Goal: Transaction & Acquisition: Purchase product/service

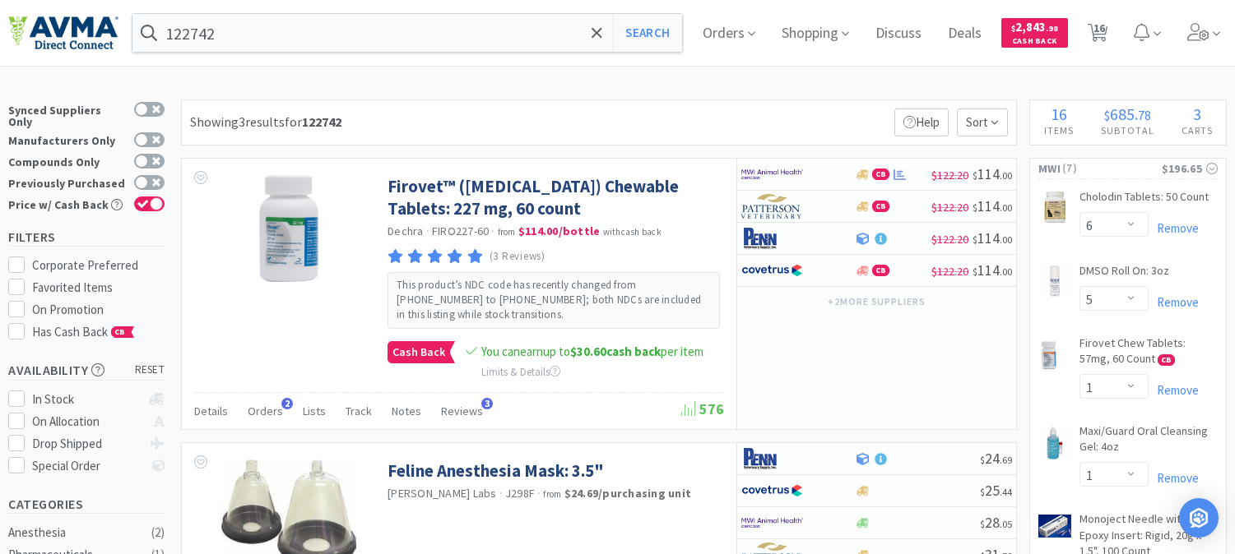
select select "6"
select select "5"
select select "1"
select select "2"
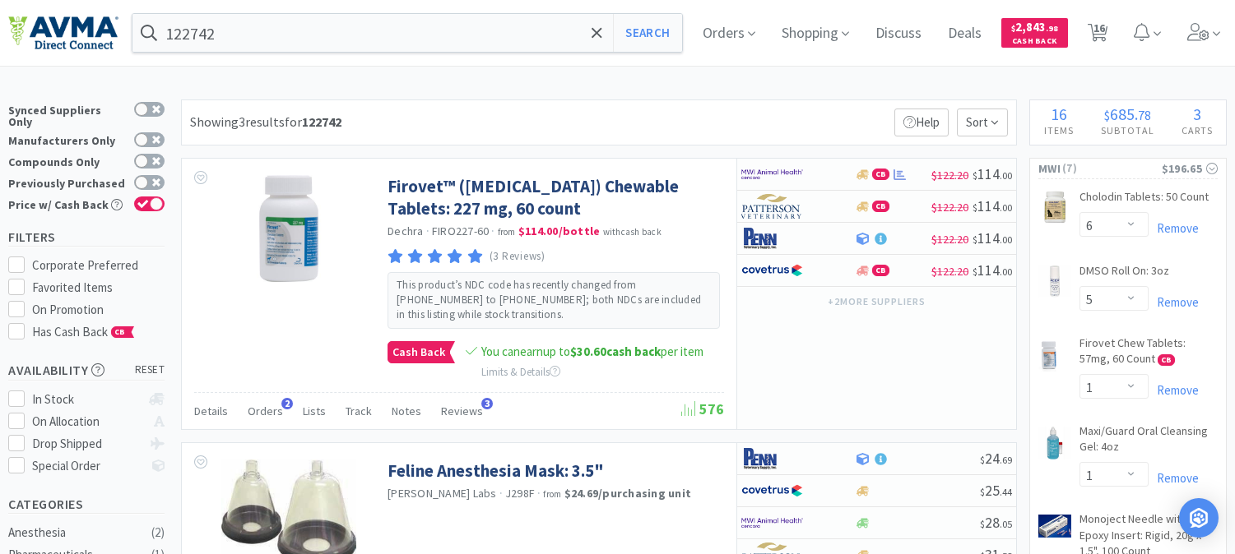
select select "1"
select select "10"
select select "2"
select select "1"
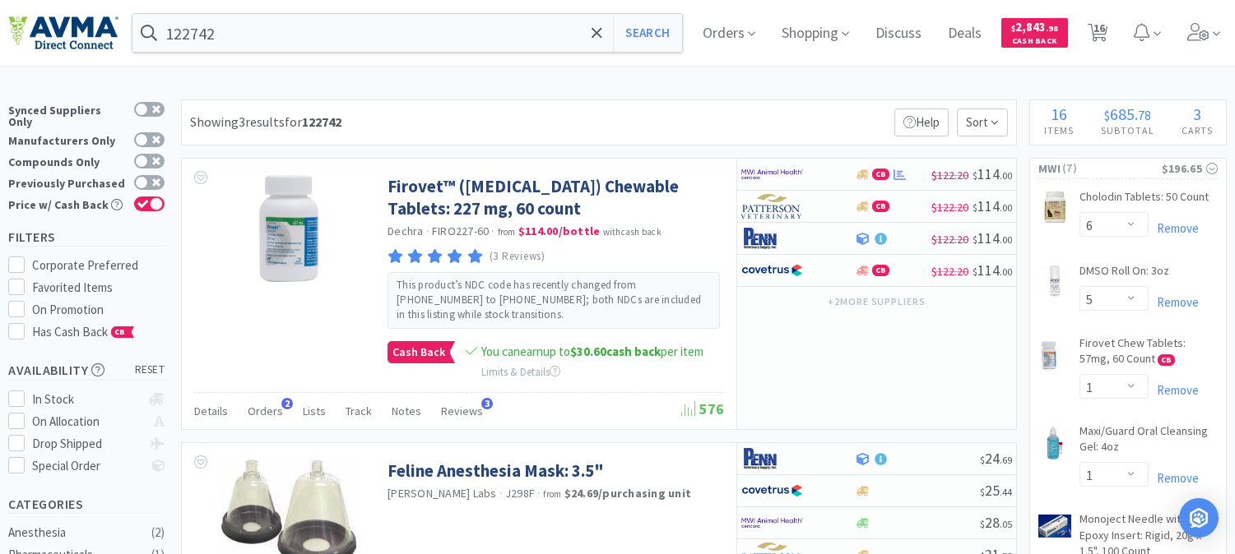
select select "1"
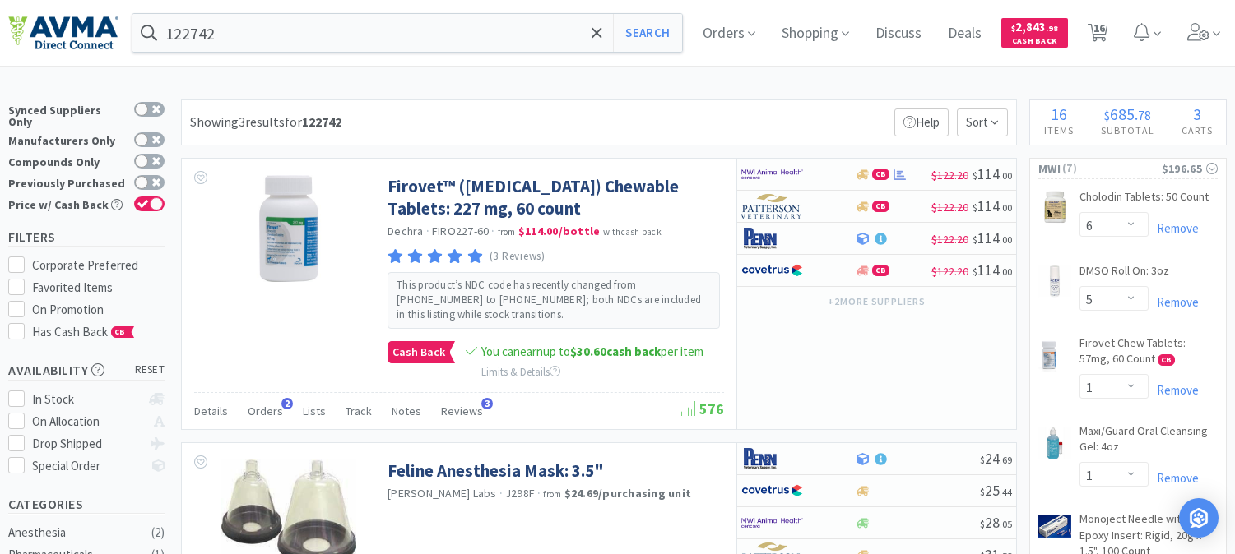
select select "2"
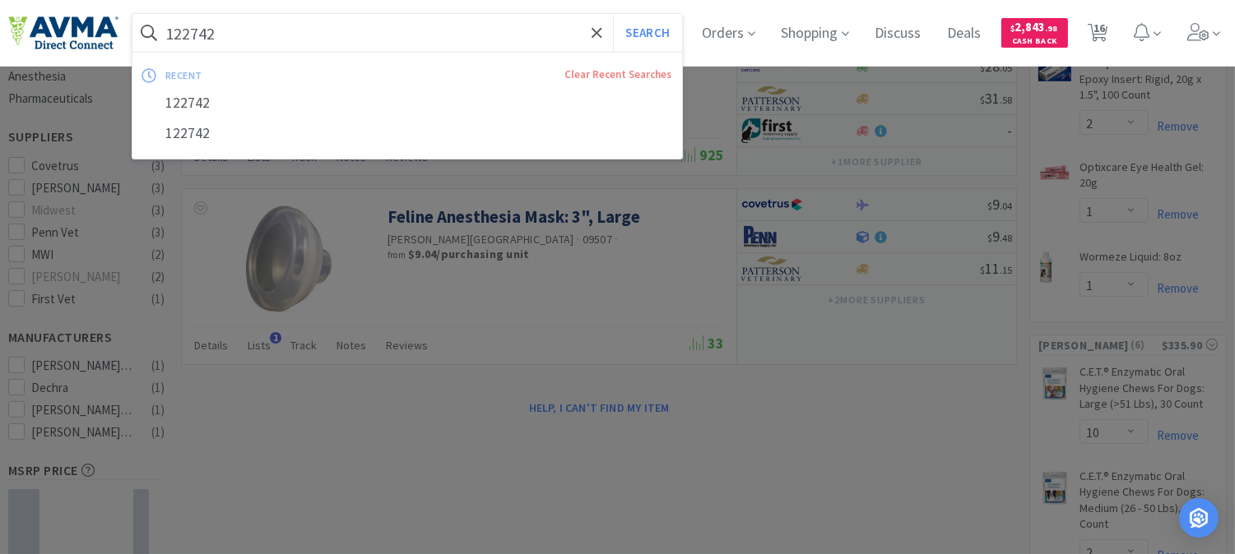
click at [211, 37] on input "122742" at bounding box center [407, 33] width 550 height 38
paste input "053548"
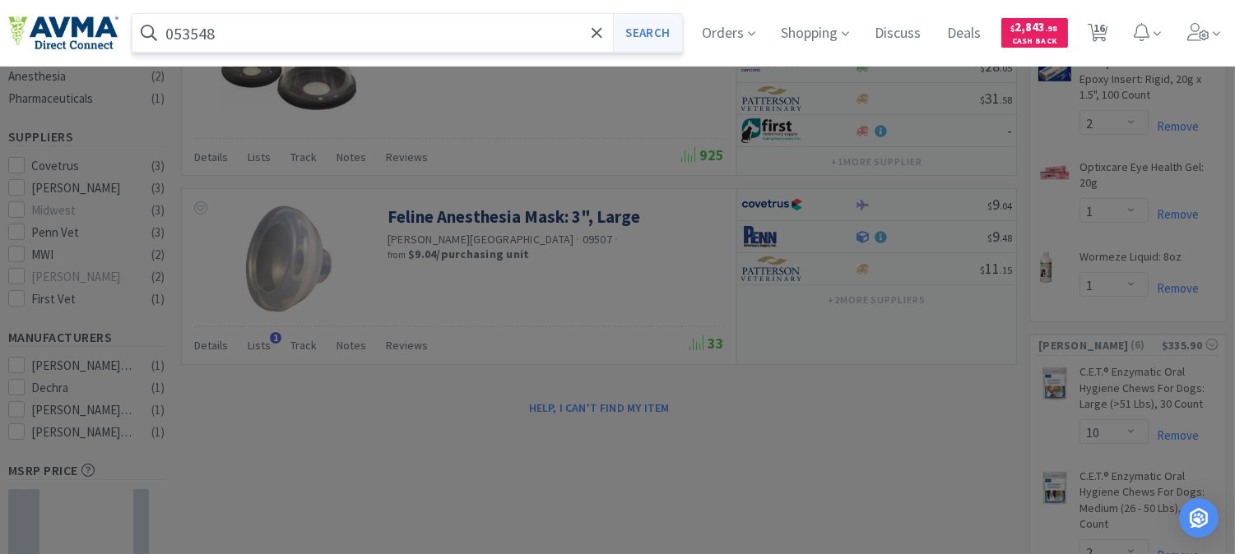
click at [660, 35] on button "Search" at bounding box center [647, 33] width 68 height 38
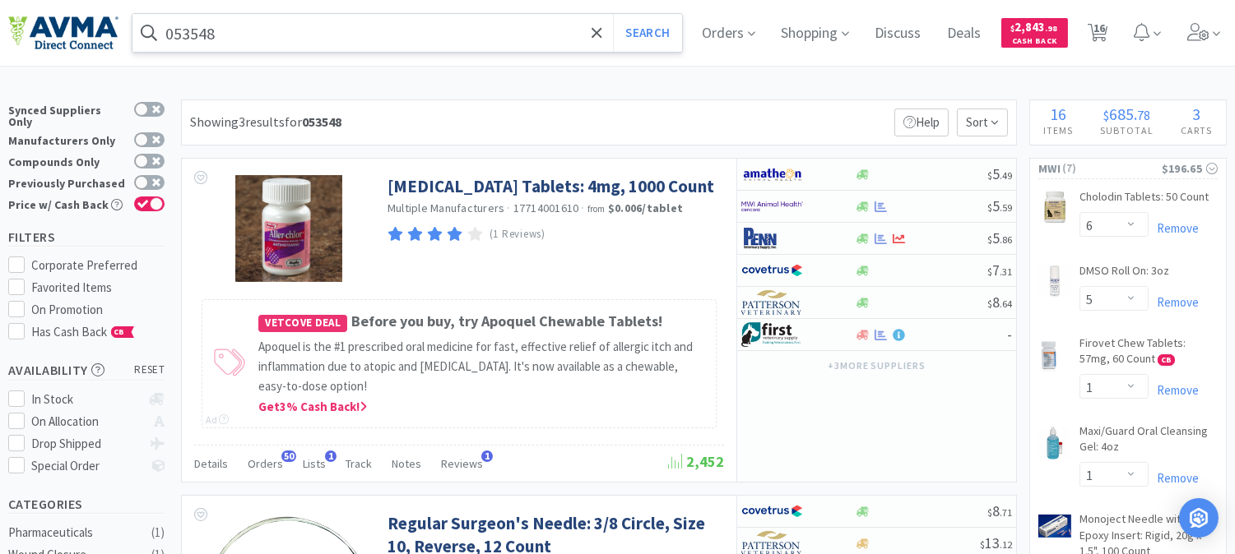
click at [290, 44] on input "053548" at bounding box center [407, 33] width 550 height 38
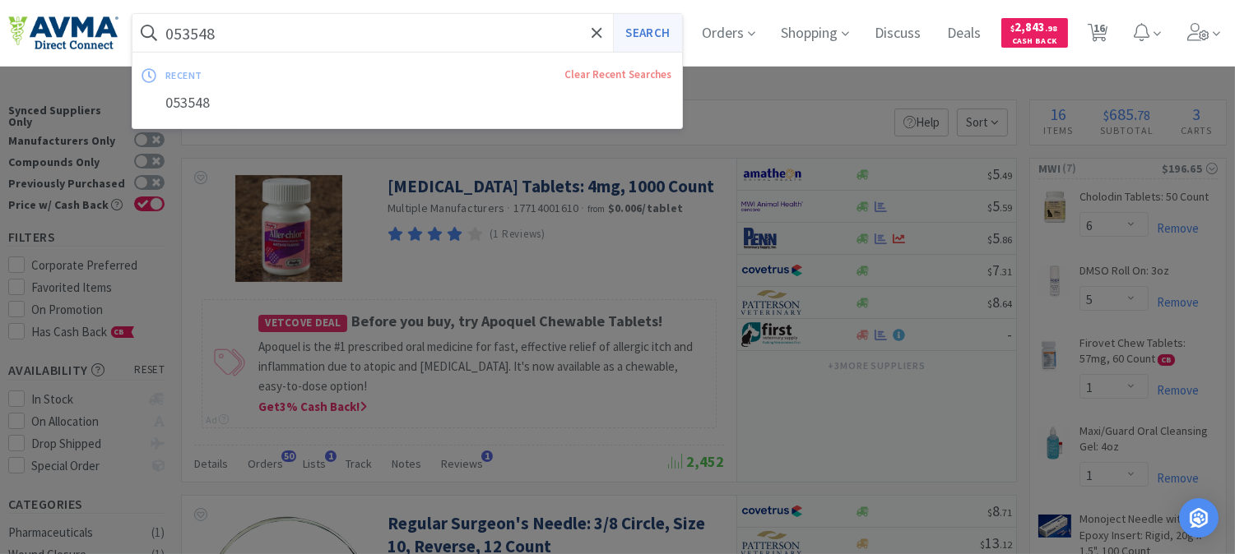
click at [655, 30] on button "Search" at bounding box center [647, 33] width 68 height 38
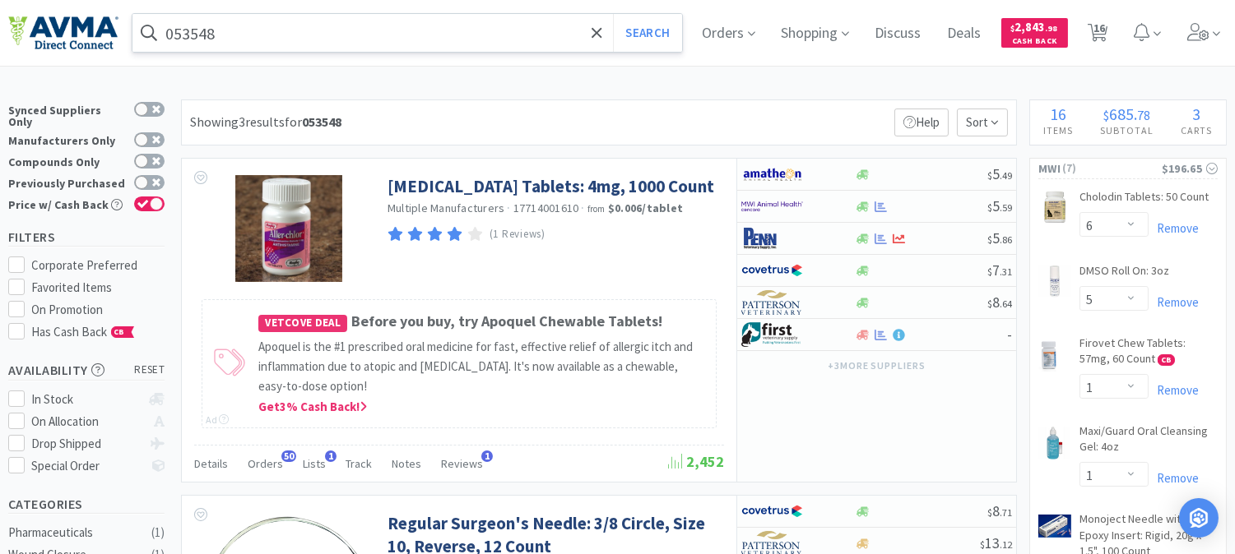
click at [327, 45] on input "053548" at bounding box center [407, 33] width 550 height 38
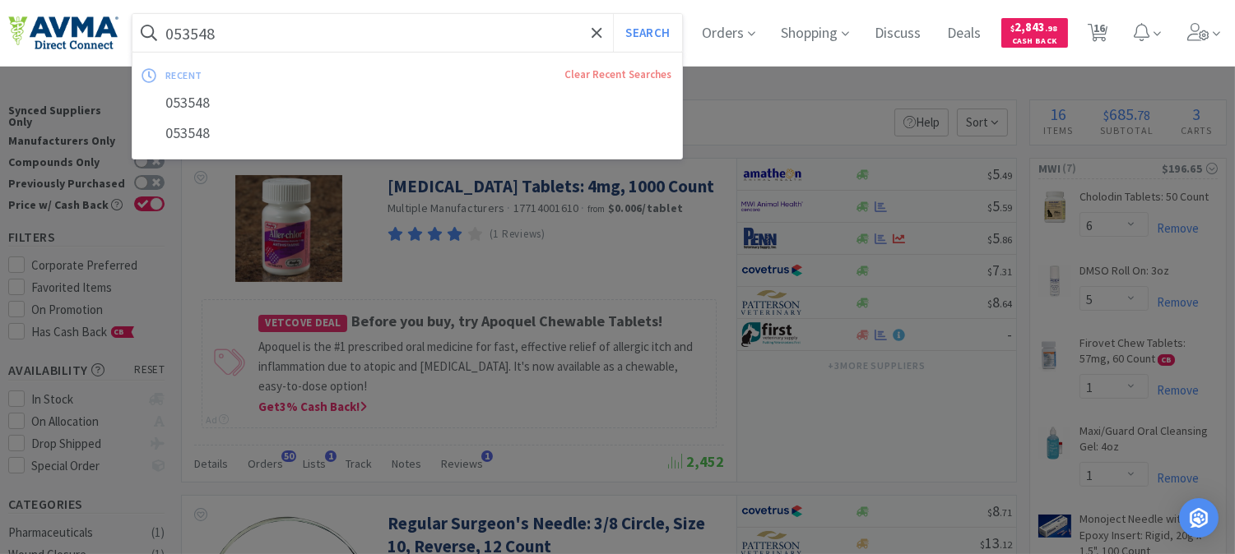
paste input "35022"
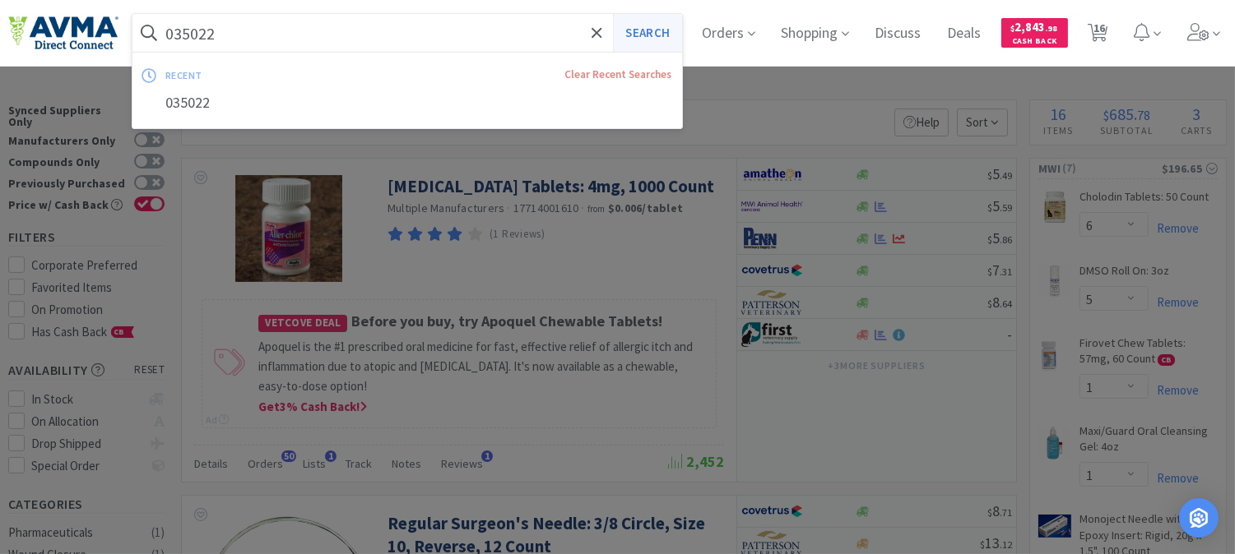
click at [670, 38] on button "Search" at bounding box center [647, 33] width 68 height 38
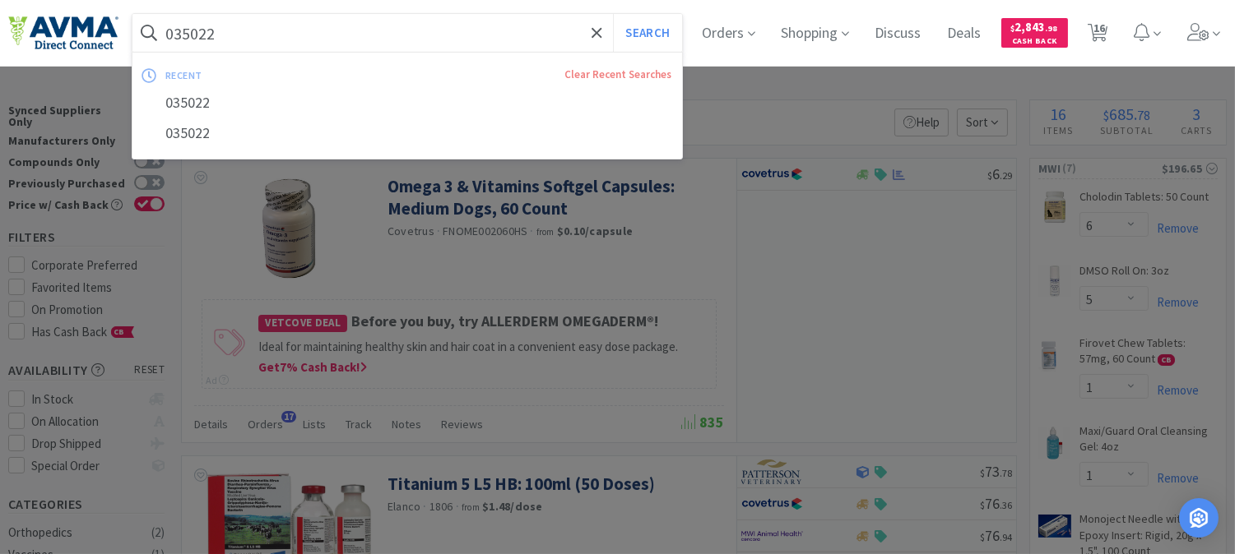
click at [278, 42] on input "035022" at bounding box center [407, 33] width 550 height 38
paste input "510079"
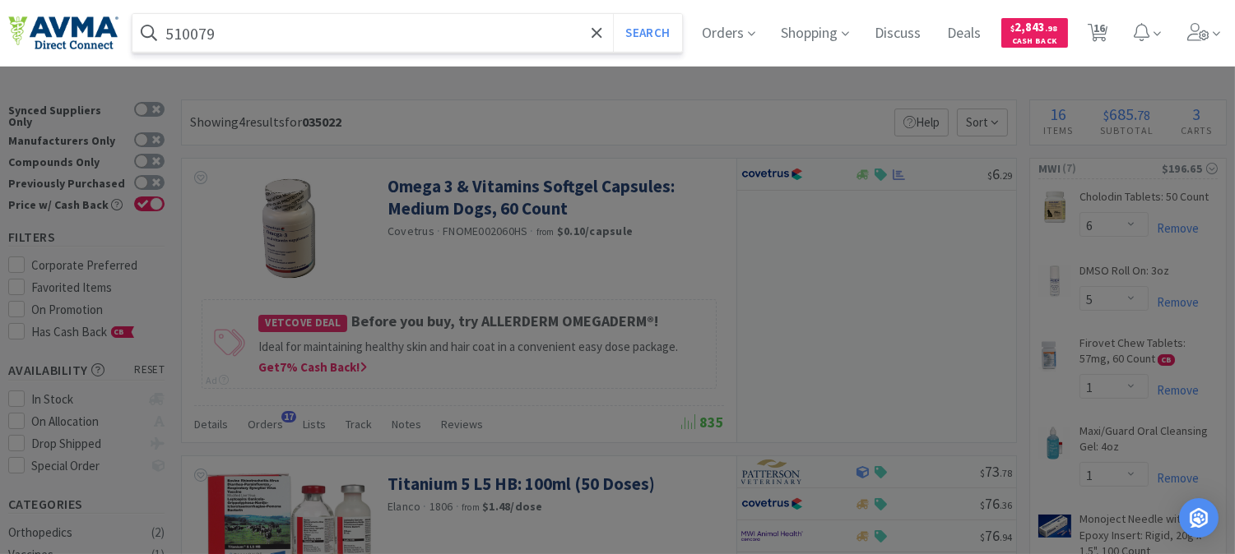
type input "510079"
click at [613, 14] on button "Search" at bounding box center [647, 33] width 68 height 38
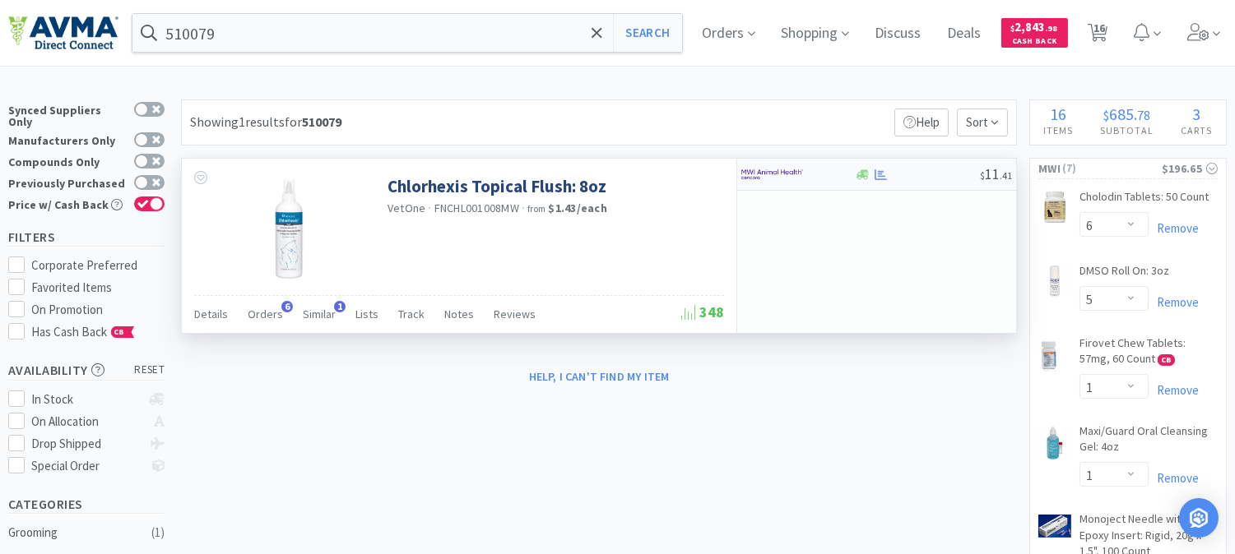
click at [763, 183] on img at bounding box center [772, 174] width 62 height 25
select select "1"
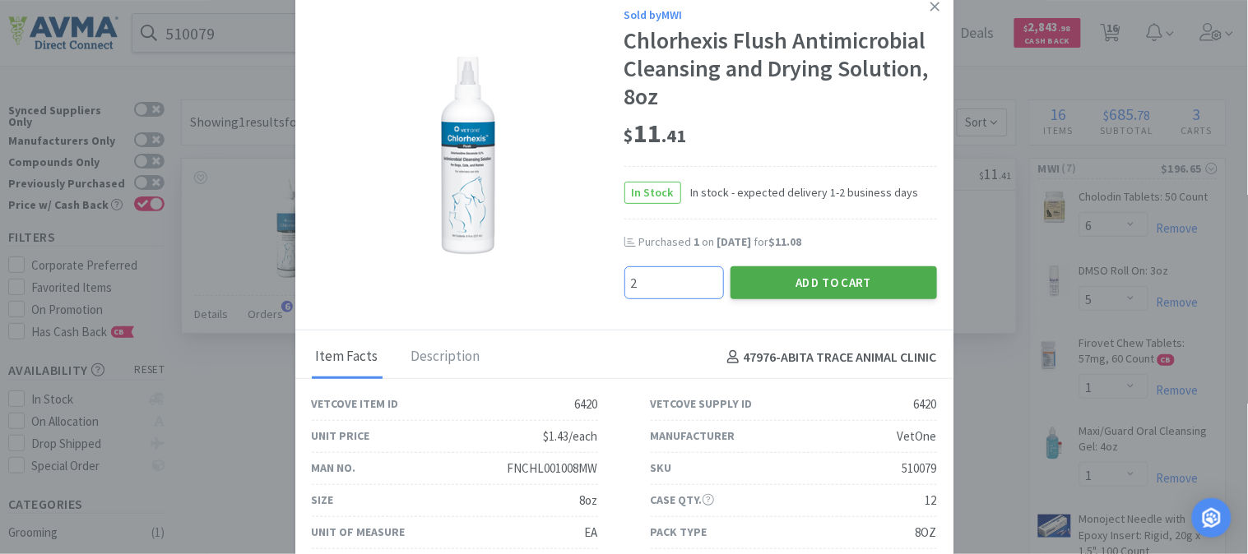
type input "2"
click at [898, 280] on button "Add to Cart" at bounding box center [834, 283] width 206 height 33
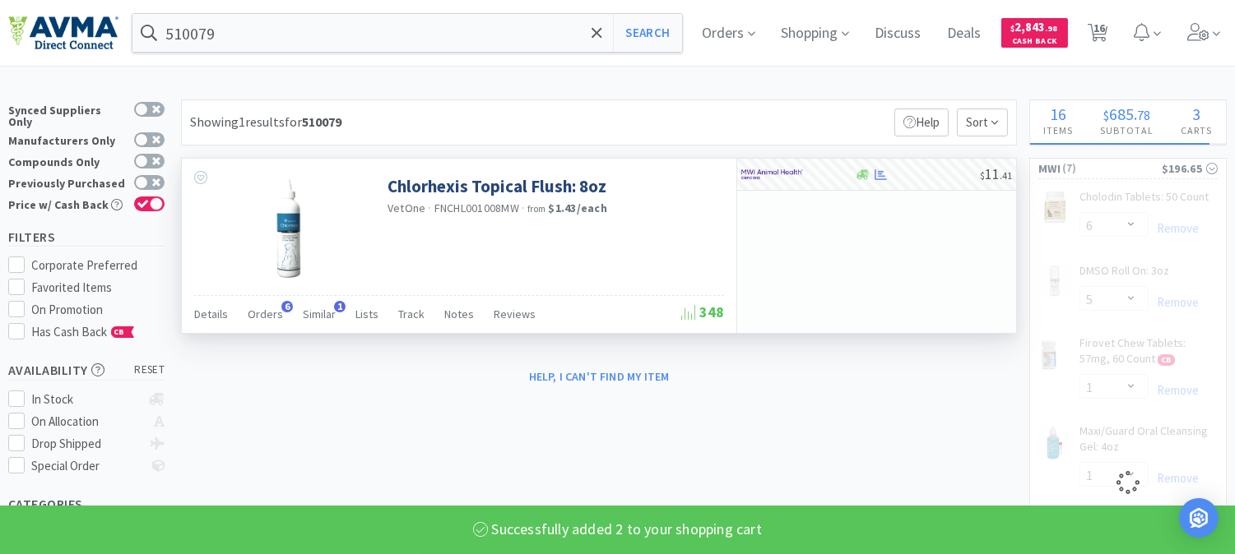
select select "2"
select select "6"
select select "5"
select select "1"
select select "2"
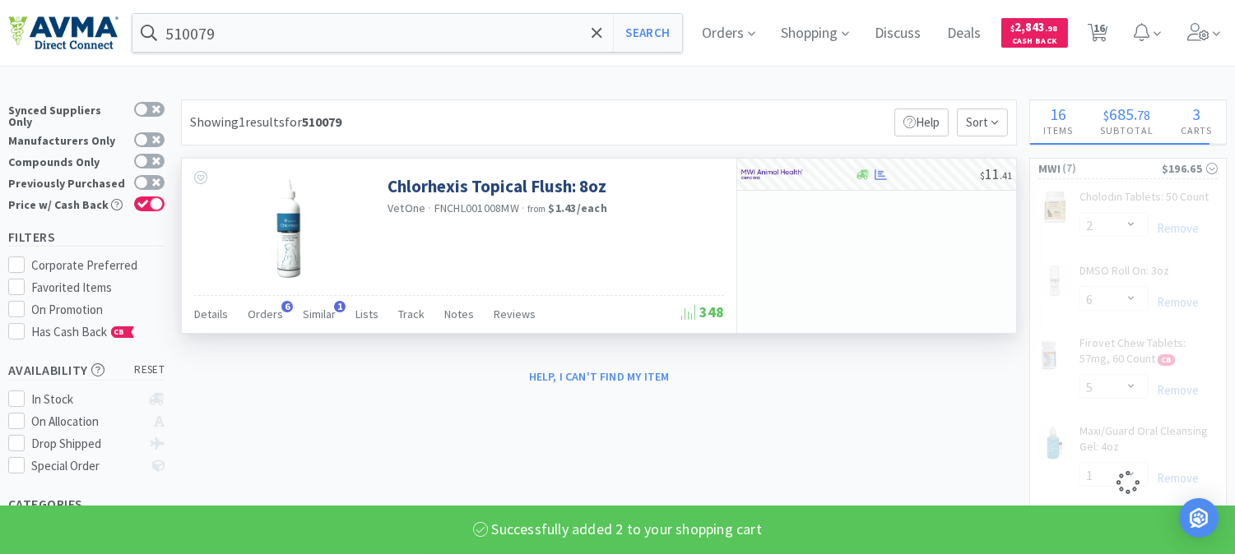
select select "1"
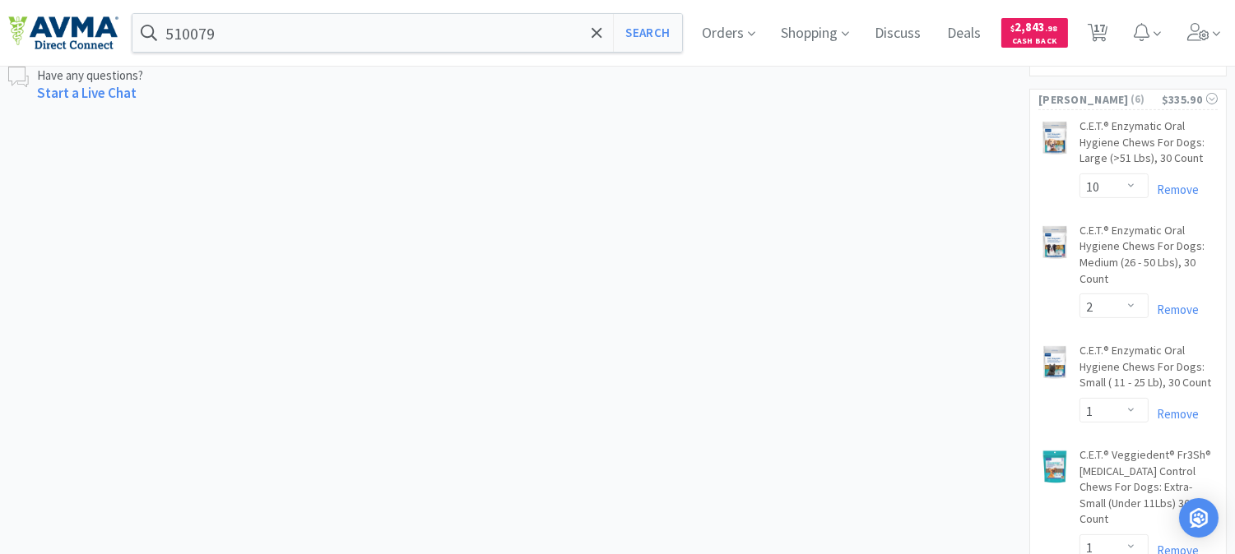
scroll to position [823, 0]
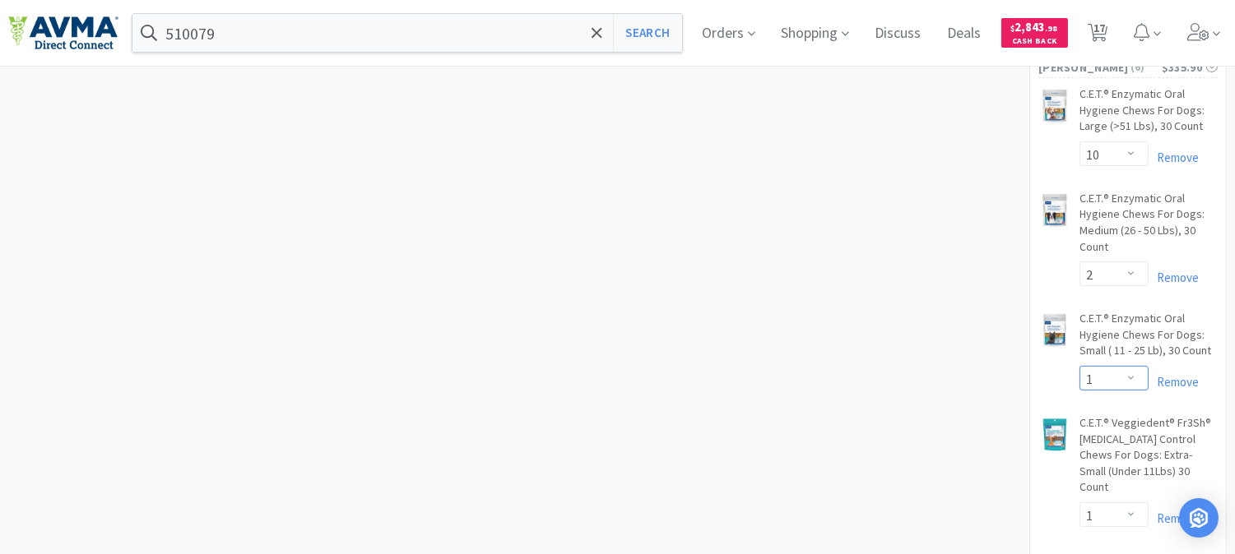
click at [1125, 366] on select "Enter Quantity 1 2 3 4 5 6 7 8 9 10 11 12 13 14 15 16 17 18 19 20 Enter Quantity" at bounding box center [1113, 378] width 69 height 25
click at [1079, 366] on select "Enter Quantity 1 2 3 4 5 6 7 8 9 10 11 12 13 14 15 16 17 18 19 20 Enter Quantity" at bounding box center [1113, 378] width 69 height 25
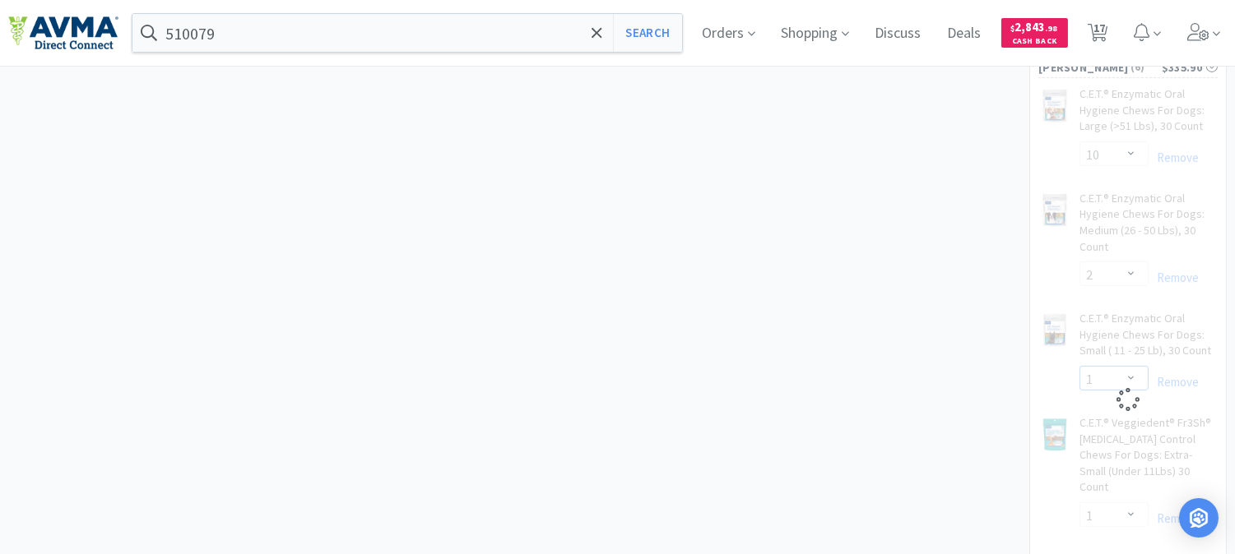
select select "2"
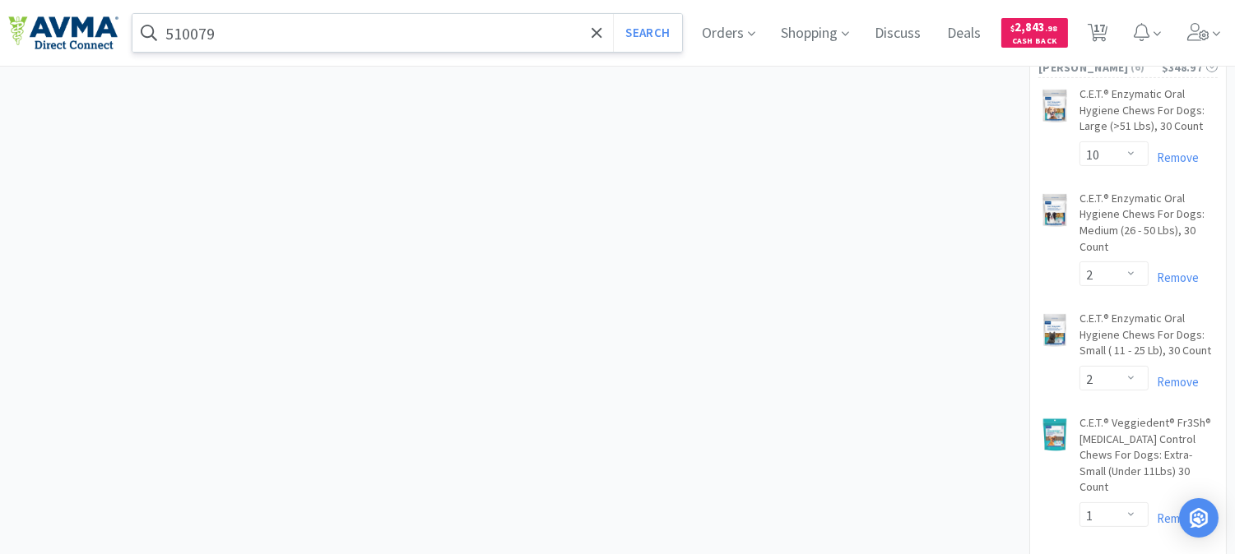
click at [253, 42] on input "510079" at bounding box center [407, 33] width 550 height 38
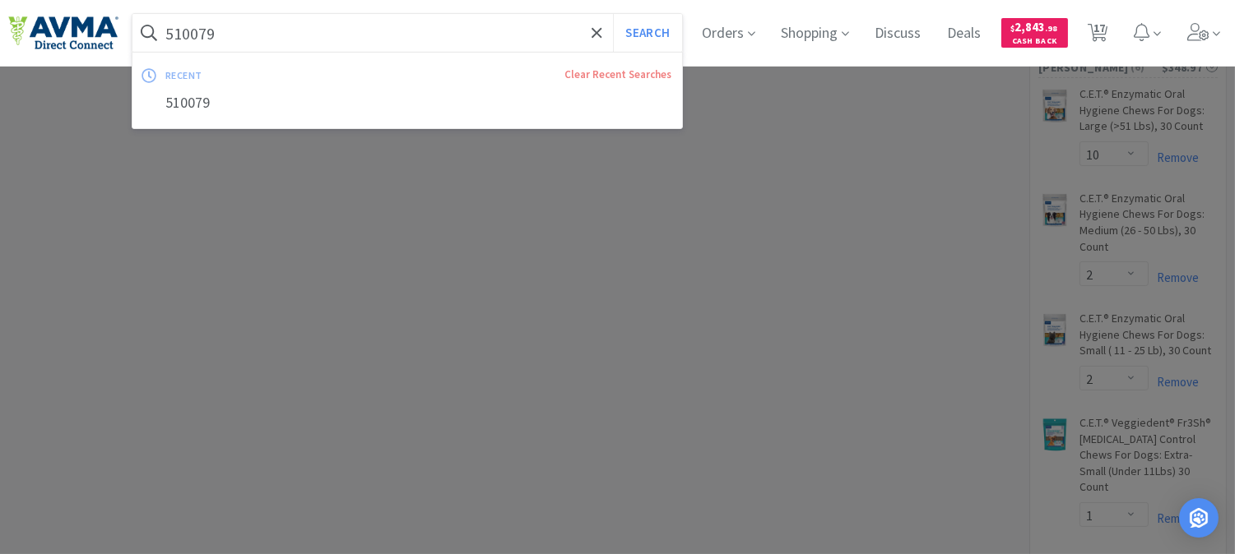
paste input "606073"
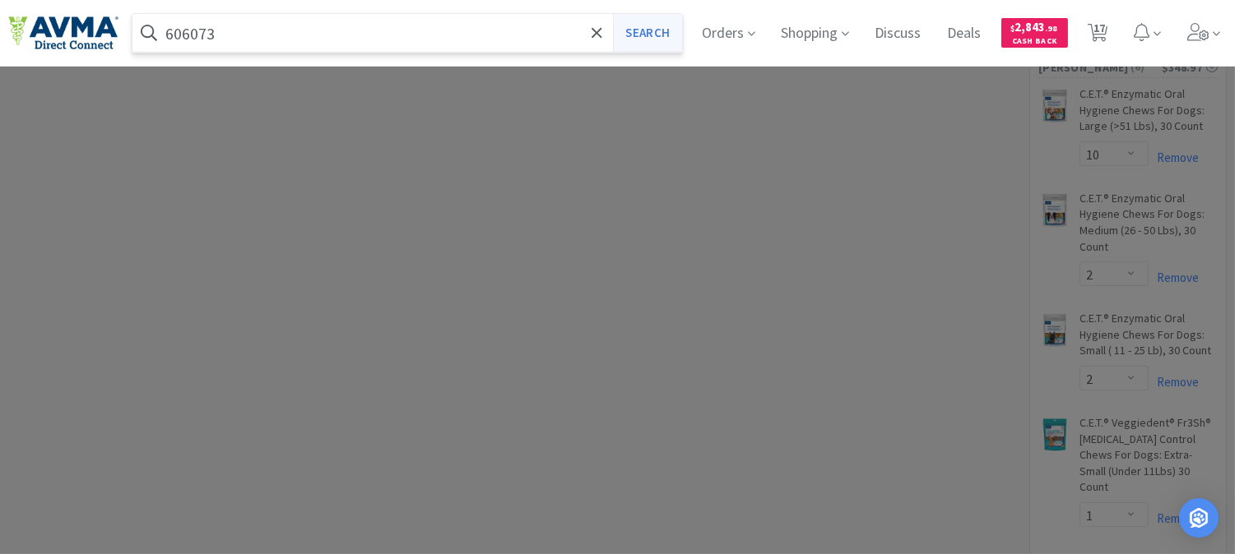
type input "606073"
click at [665, 30] on button "Search" at bounding box center [647, 33] width 68 height 38
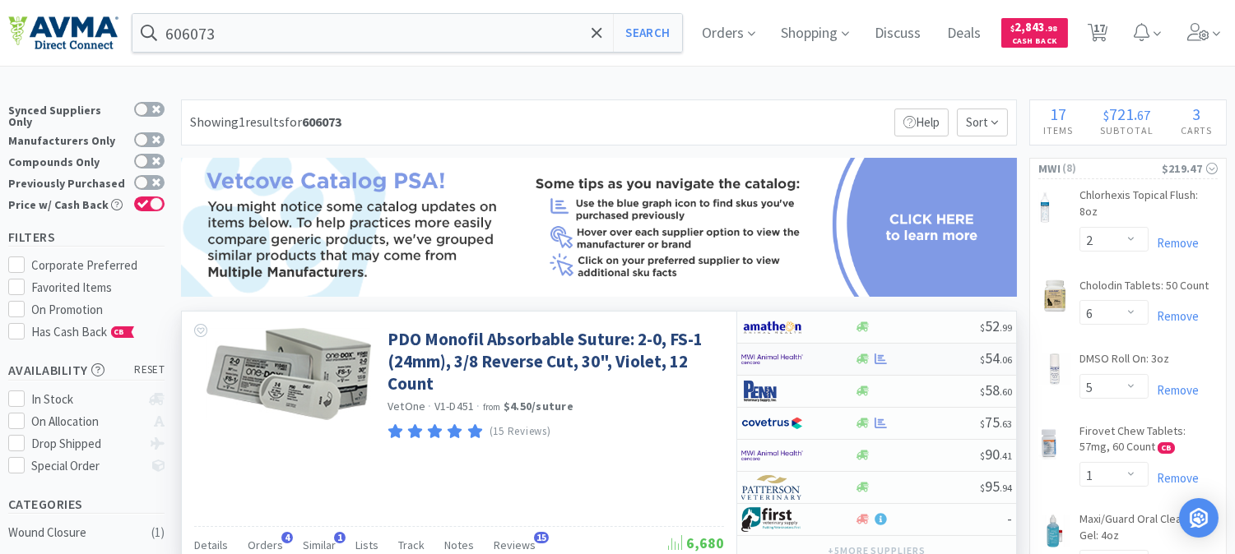
click at [777, 358] on img at bounding box center [772, 359] width 62 height 25
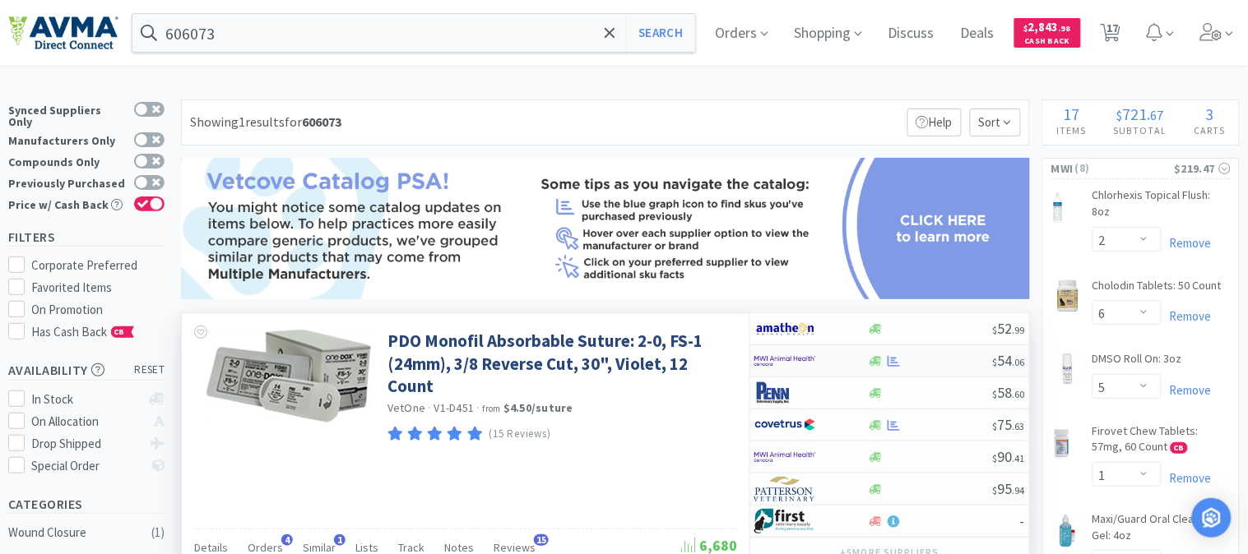
select select "1"
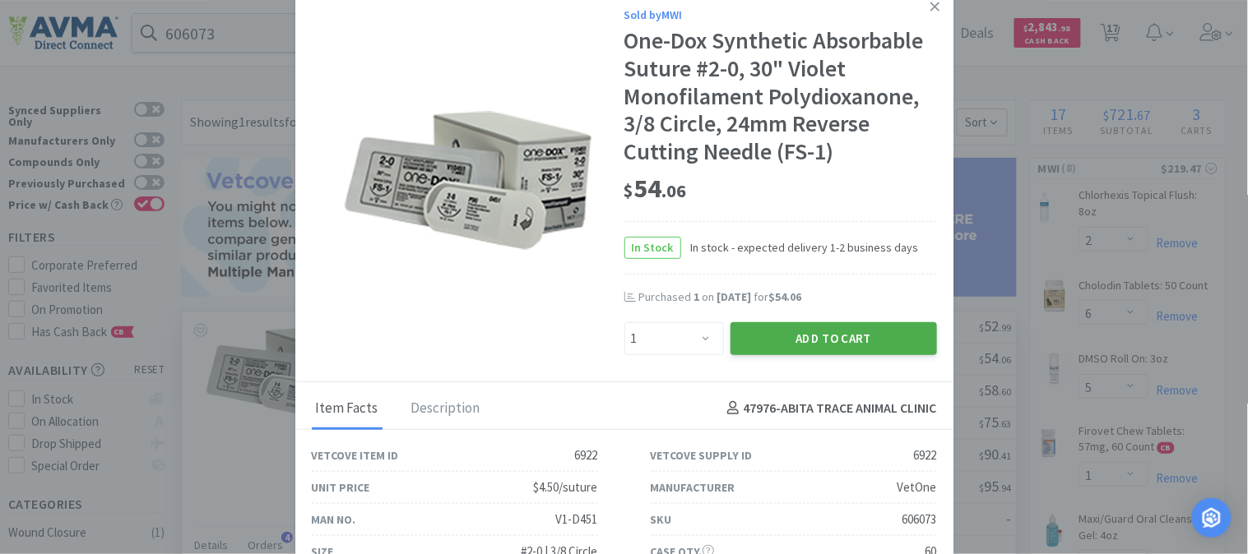
click at [827, 341] on button "Add to Cart" at bounding box center [834, 338] width 206 height 33
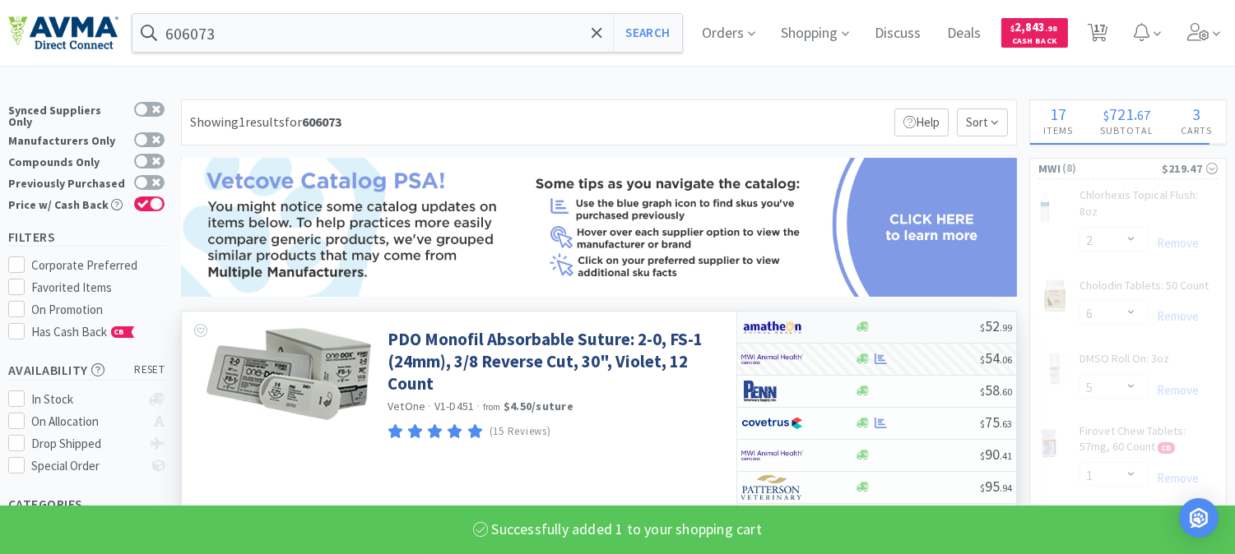
select select "1"
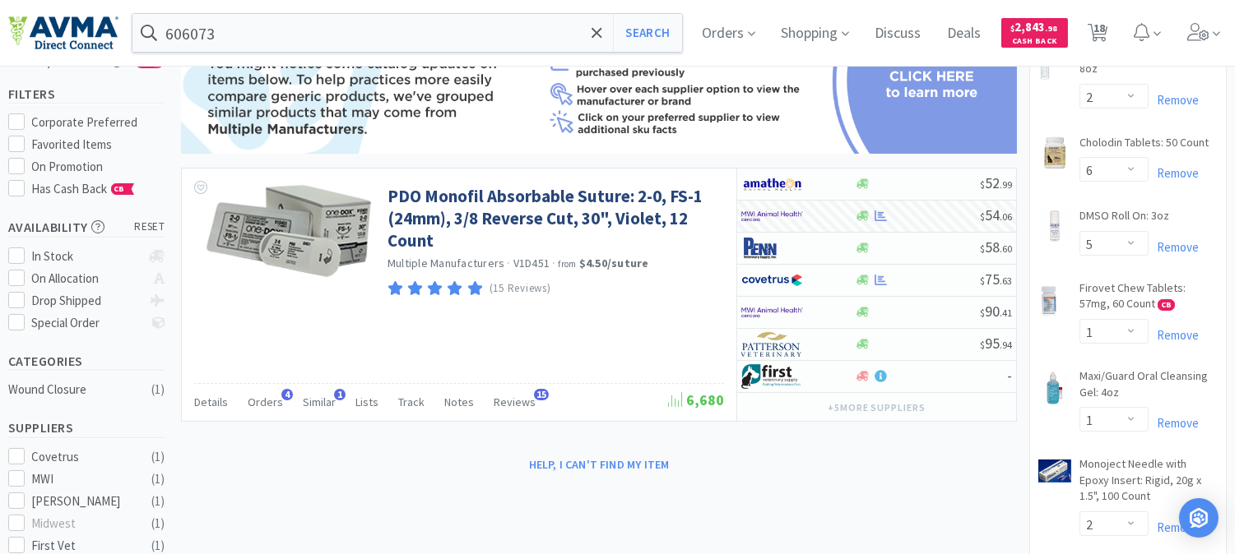
scroll to position [91, 0]
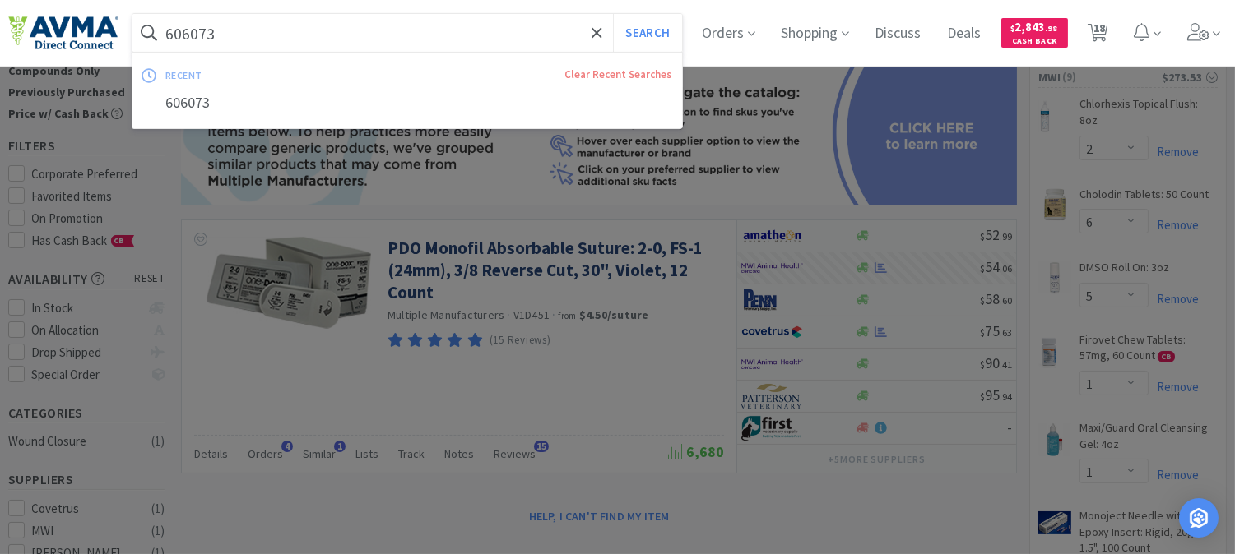
click at [253, 22] on input "606073" at bounding box center [407, 33] width 550 height 38
paste input "OPX4292"
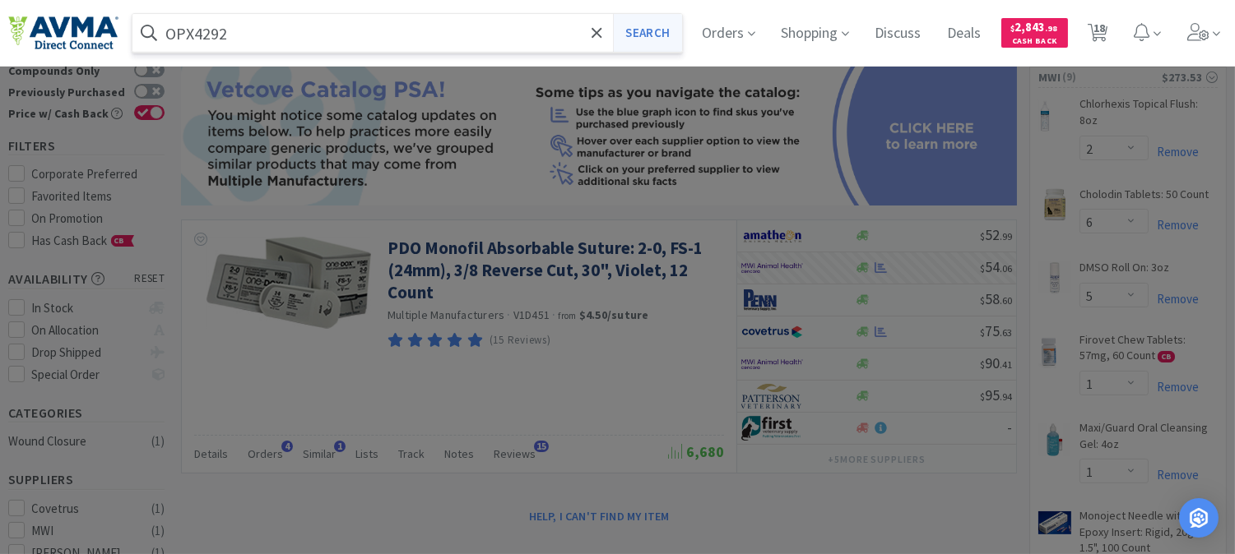
type input "OPX4292"
click at [632, 36] on button "Search" at bounding box center [647, 33] width 68 height 38
